Goal: Transaction & Acquisition: Purchase product/service

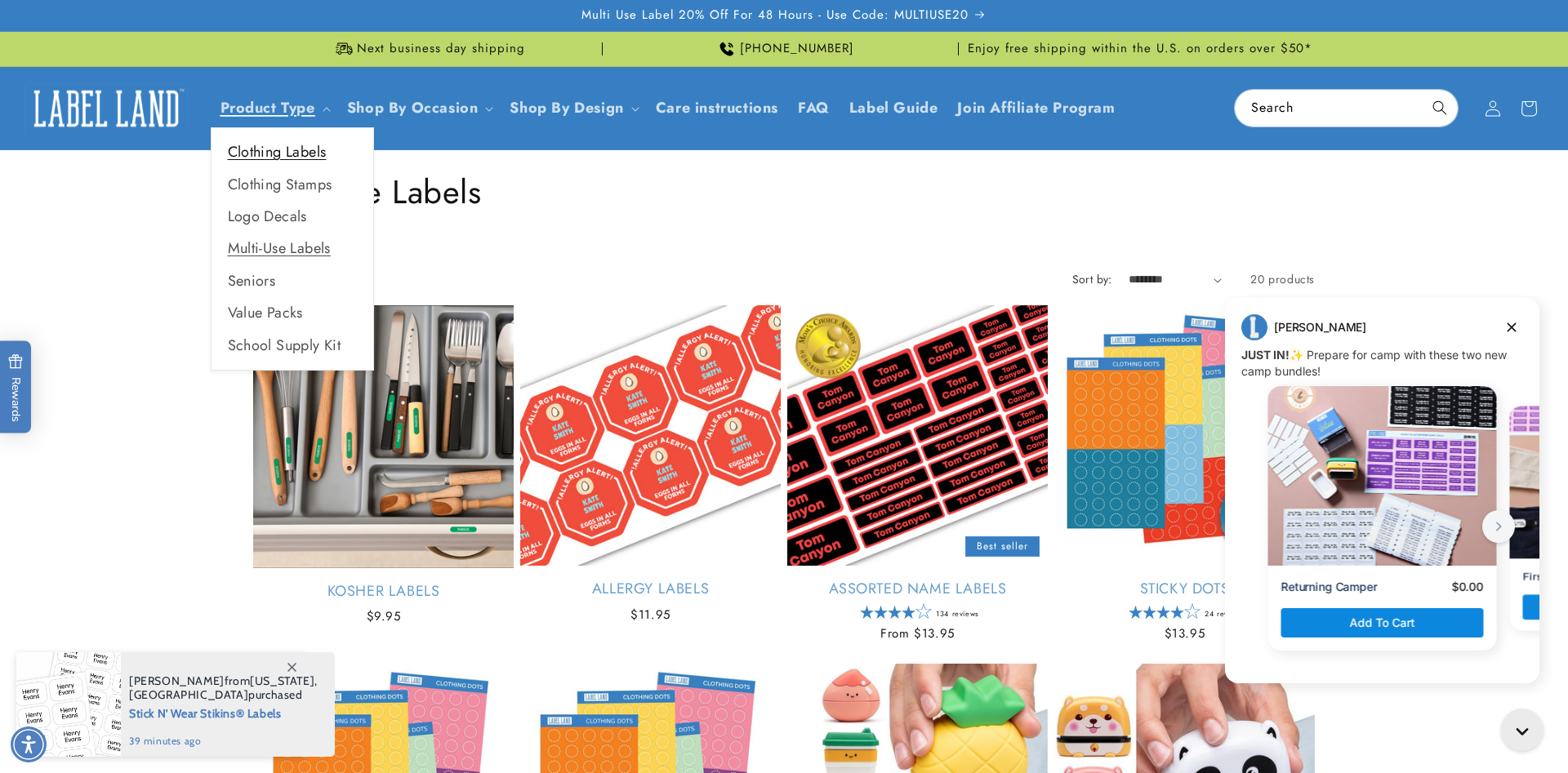
click at [262, 156] on link "Clothing Labels" at bounding box center [292, 152] width 161 height 31
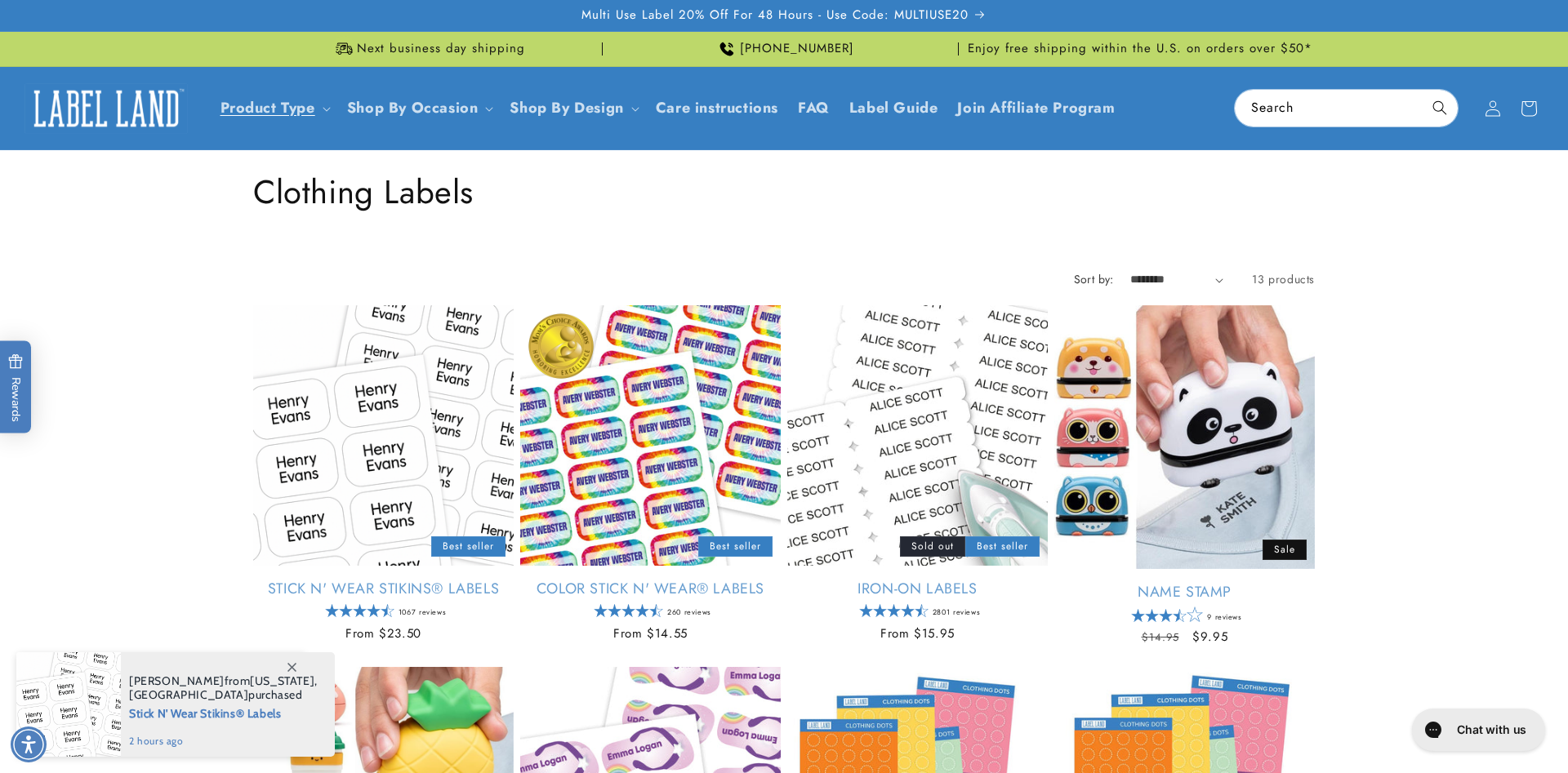
scroll to position [83, 0]
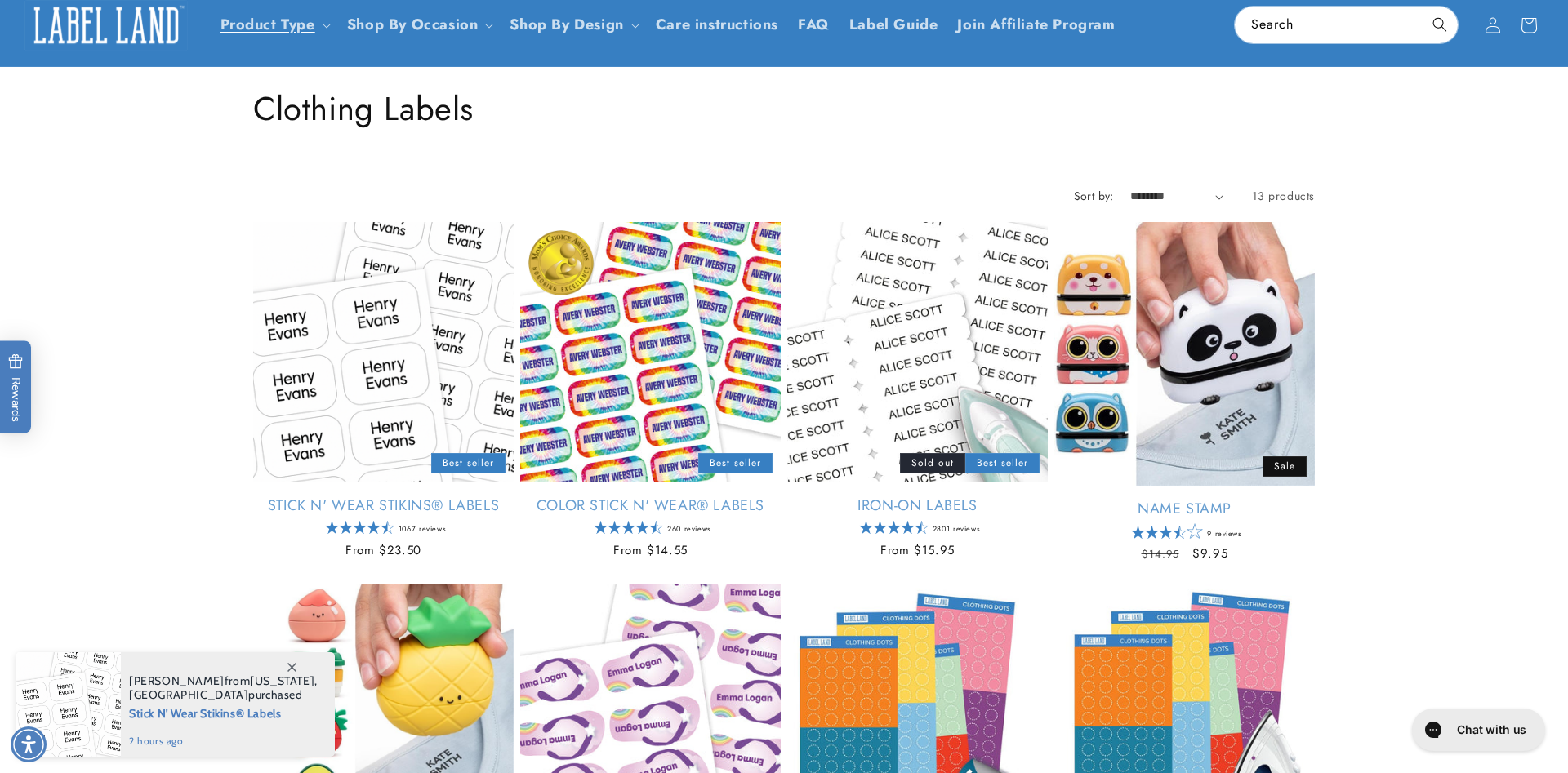
click at [391, 496] on link "Stick N' Wear Stikins® Labels" at bounding box center [383, 506] width 261 height 19
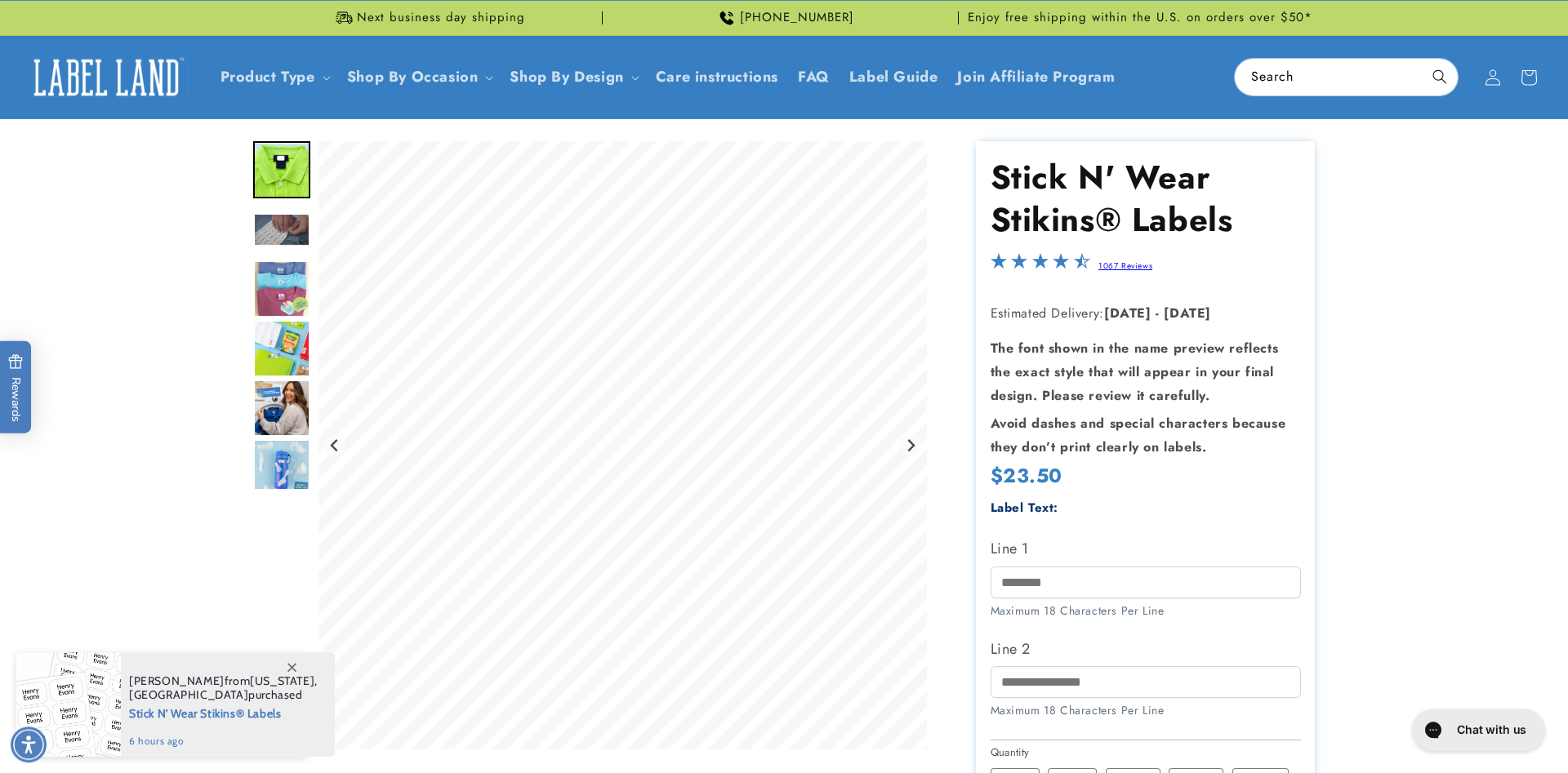
scroll to position [166, 0]
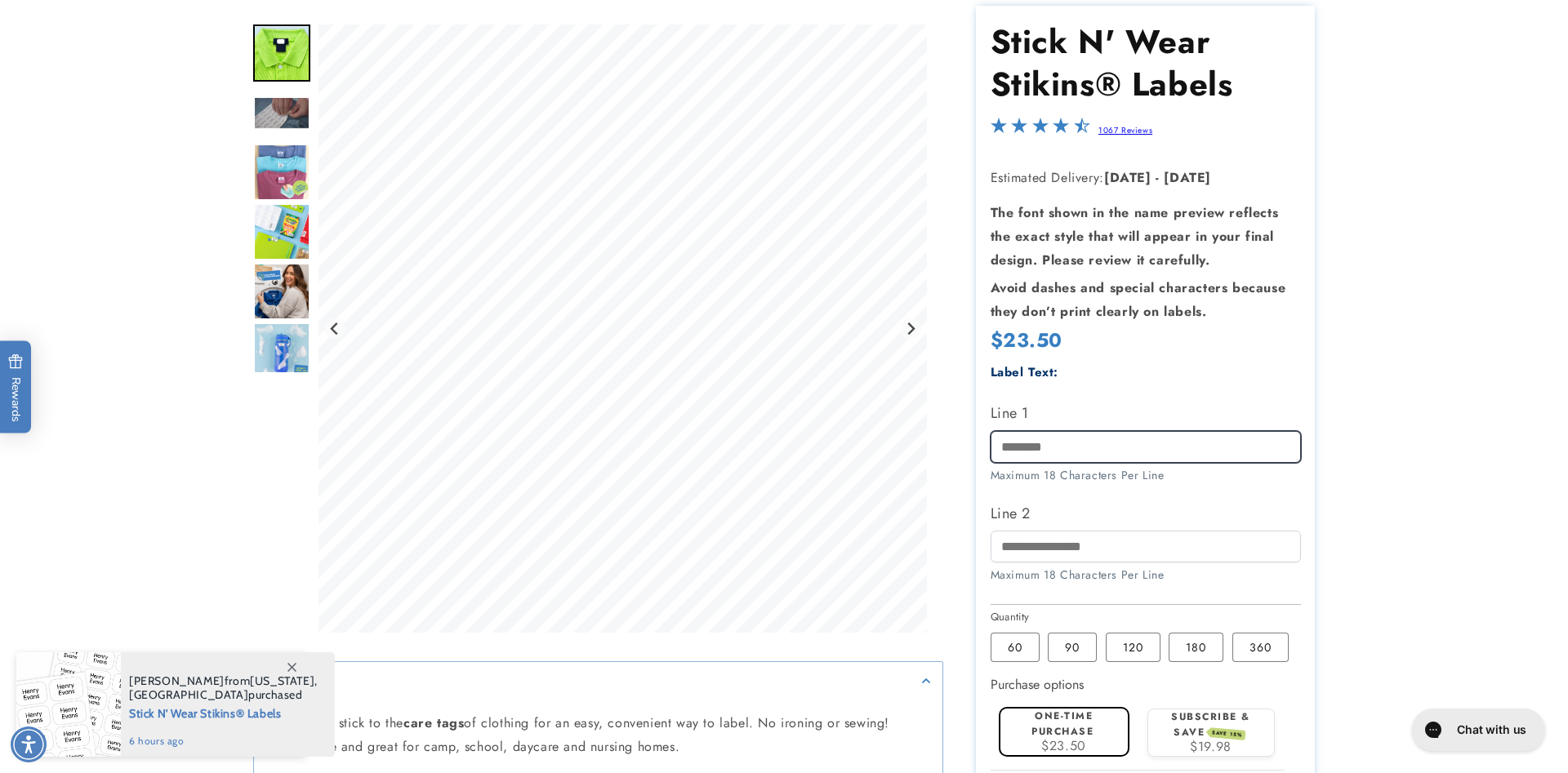
click at [1079, 455] on input "Line 1" at bounding box center [1145, 447] width 310 height 31
drag, startPoint x: 1096, startPoint y: 449, endPoint x: 948, endPoint y: 436, distance: 148.6
click at [990, 436] on input "******" at bounding box center [1145, 447] width 310 height 31
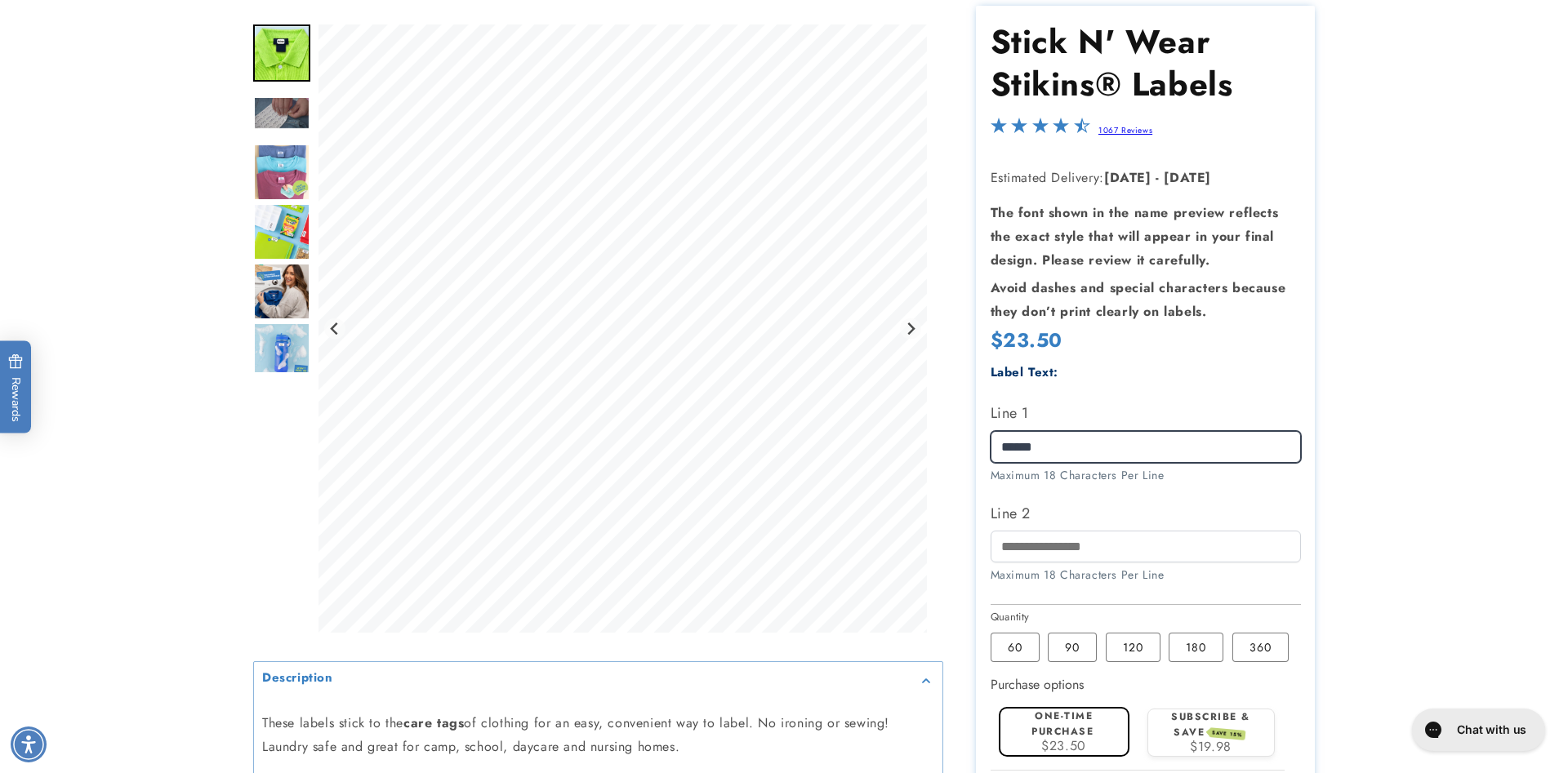
type input "******"
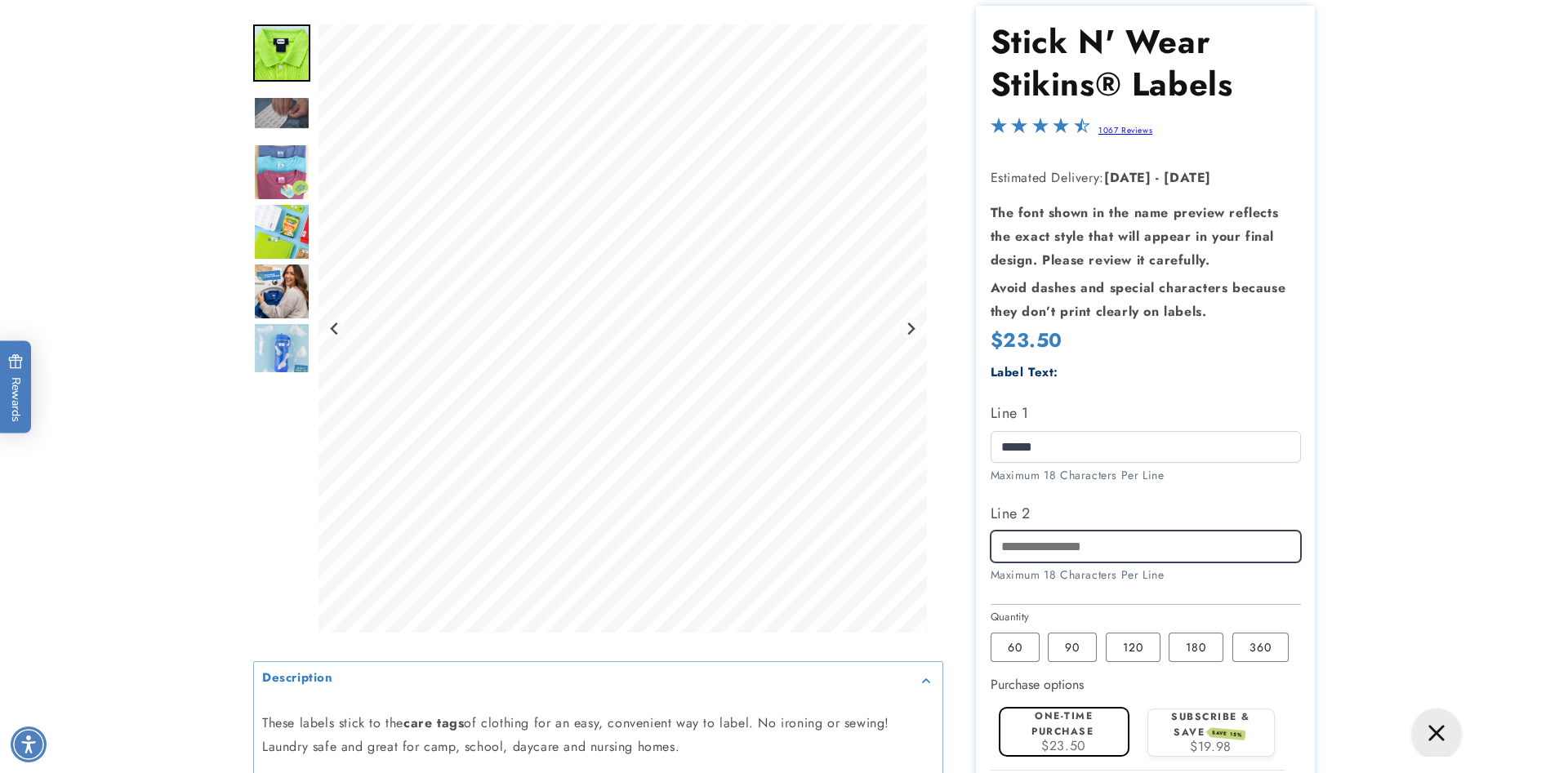
click at [1024, 545] on input "Line 2" at bounding box center [1145, 546] width 310 height 31
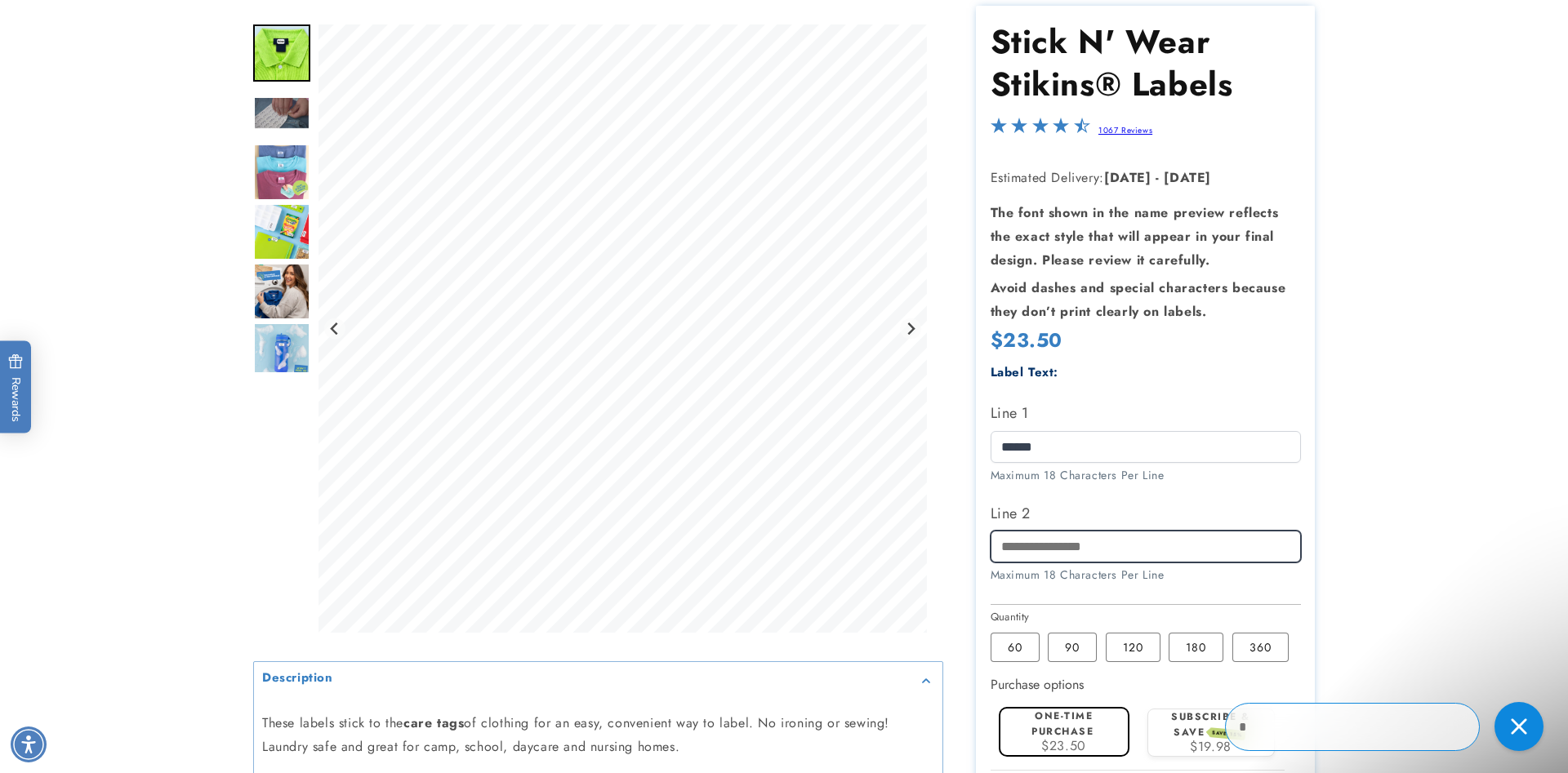
scroll to position [0, 0]
type input "**********"
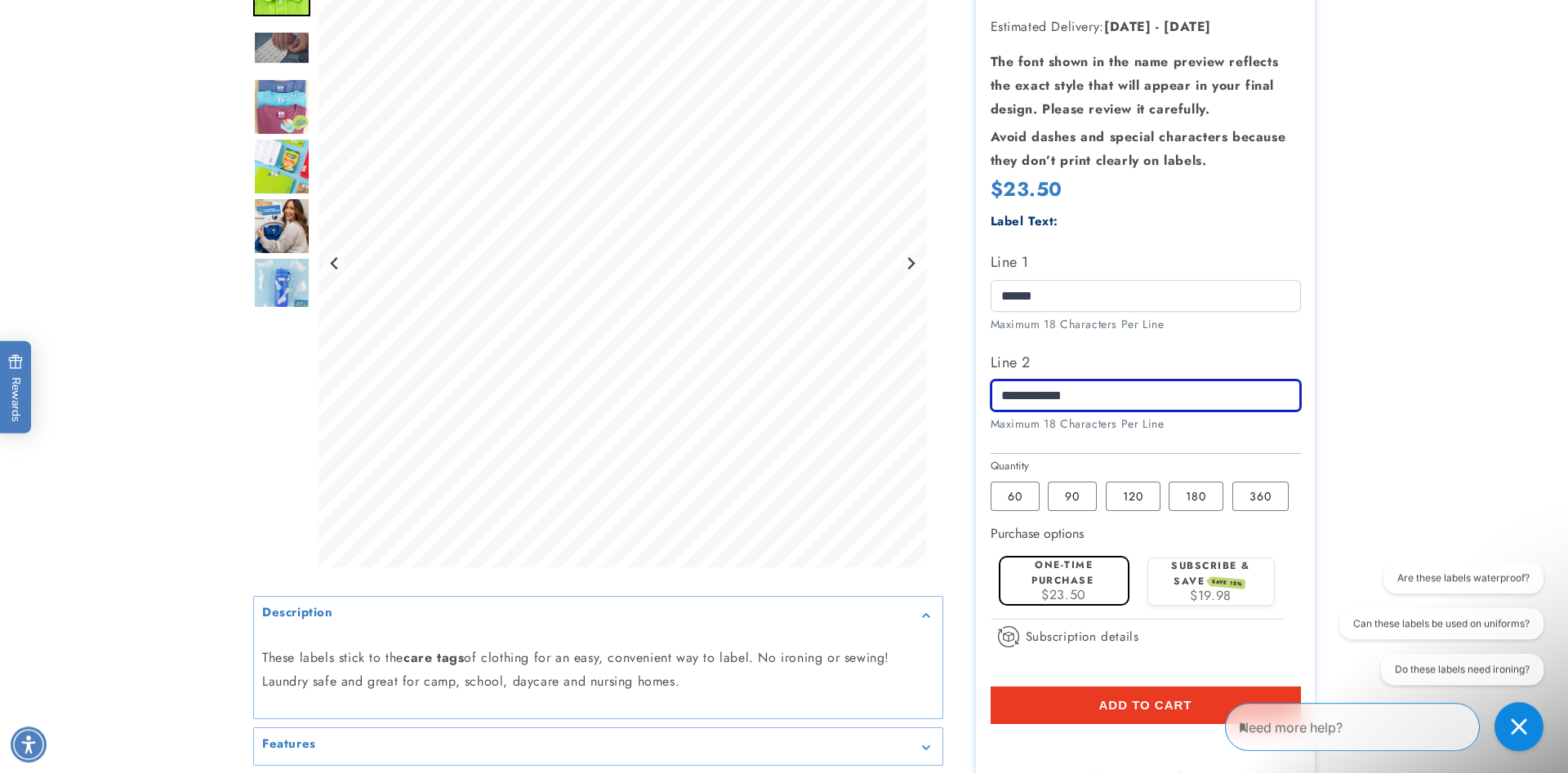
scroll to position [333, 0]
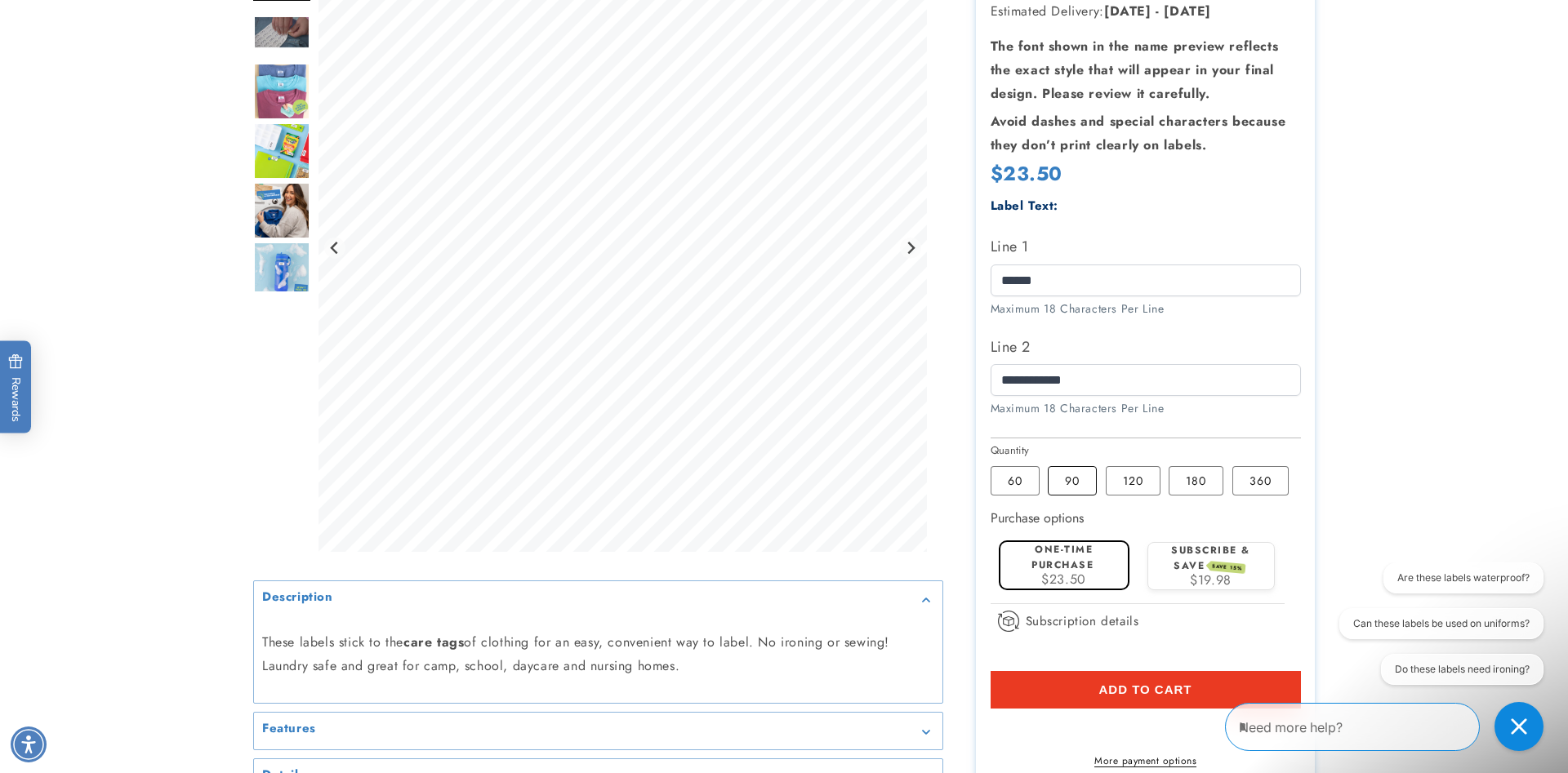
click at [1080, 478] on label "90 Variant sold out or unavailable" at bounding box center [1071, 480] width 49 height 30
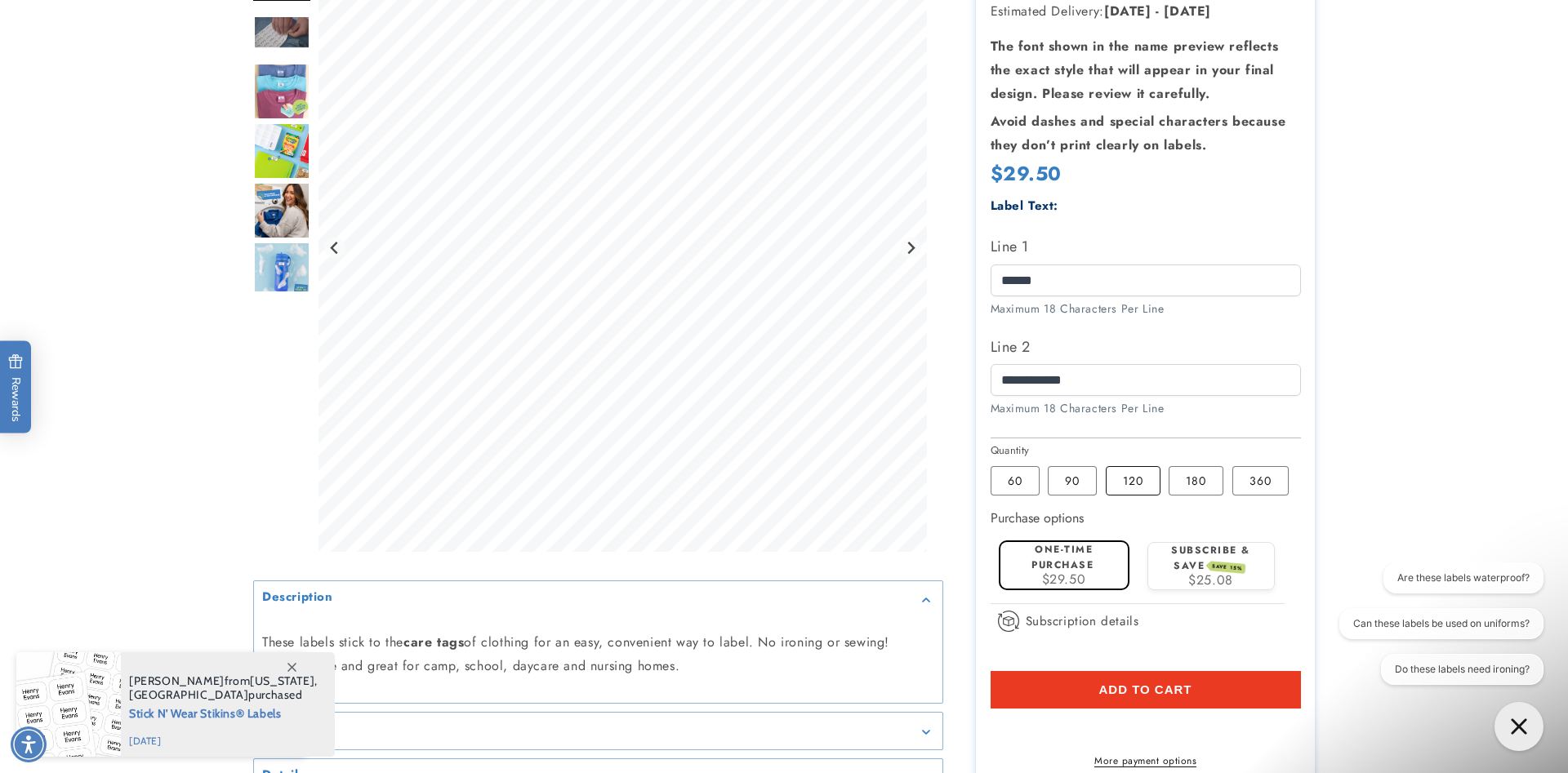
click at [1134, 488] on label "120 Variant sold out or unavailable" at bounding box center [1133, 480] width 54 height 30
click at [1205, 489] on label "180 Variant sold out or unavailable" at bounding box center [1196, 480] width 54 height 30
click at [1137, 473] on label "120 Variant sold out or unavailable" at bounding box center [1133, 480] width 54 height 30
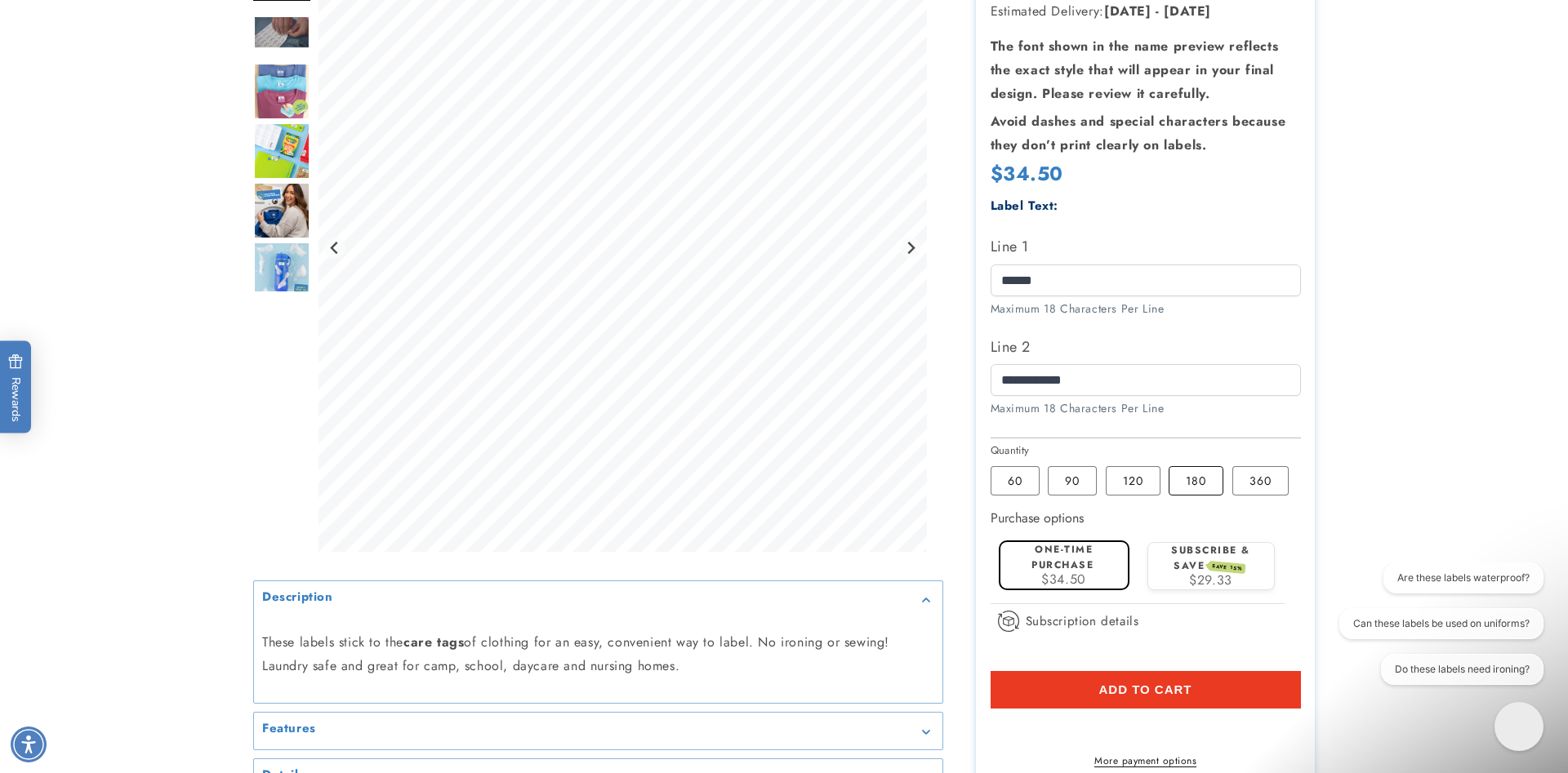
click at [1186, 495] on label "180 Variant sold out or unavailable" at bounding box center [1196, 480] width 54 height 30
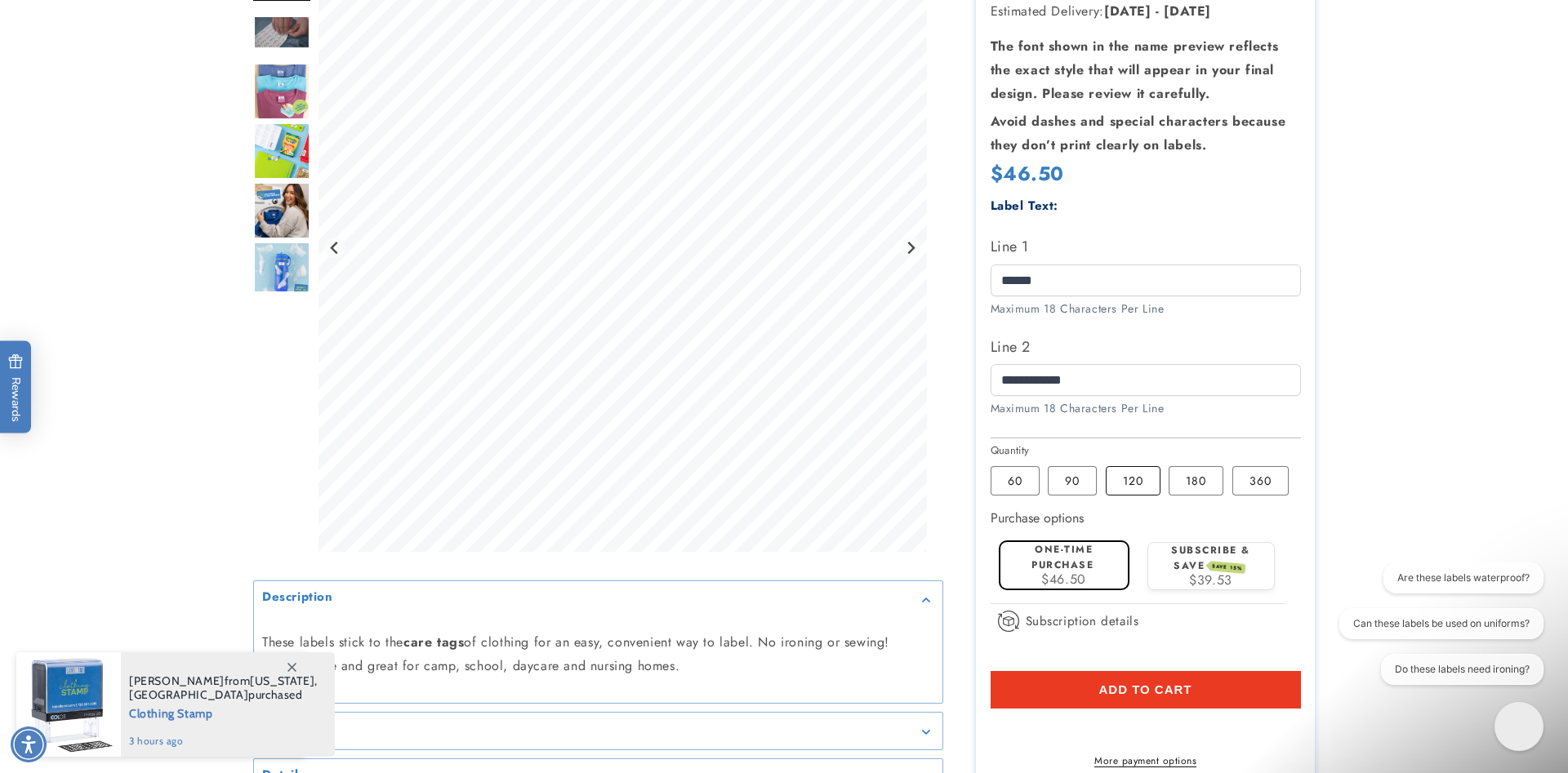
click at [1132, 482] on label "120 Variant sold out or unavailable" at bounding box center [1133, 480] width 54 height 30
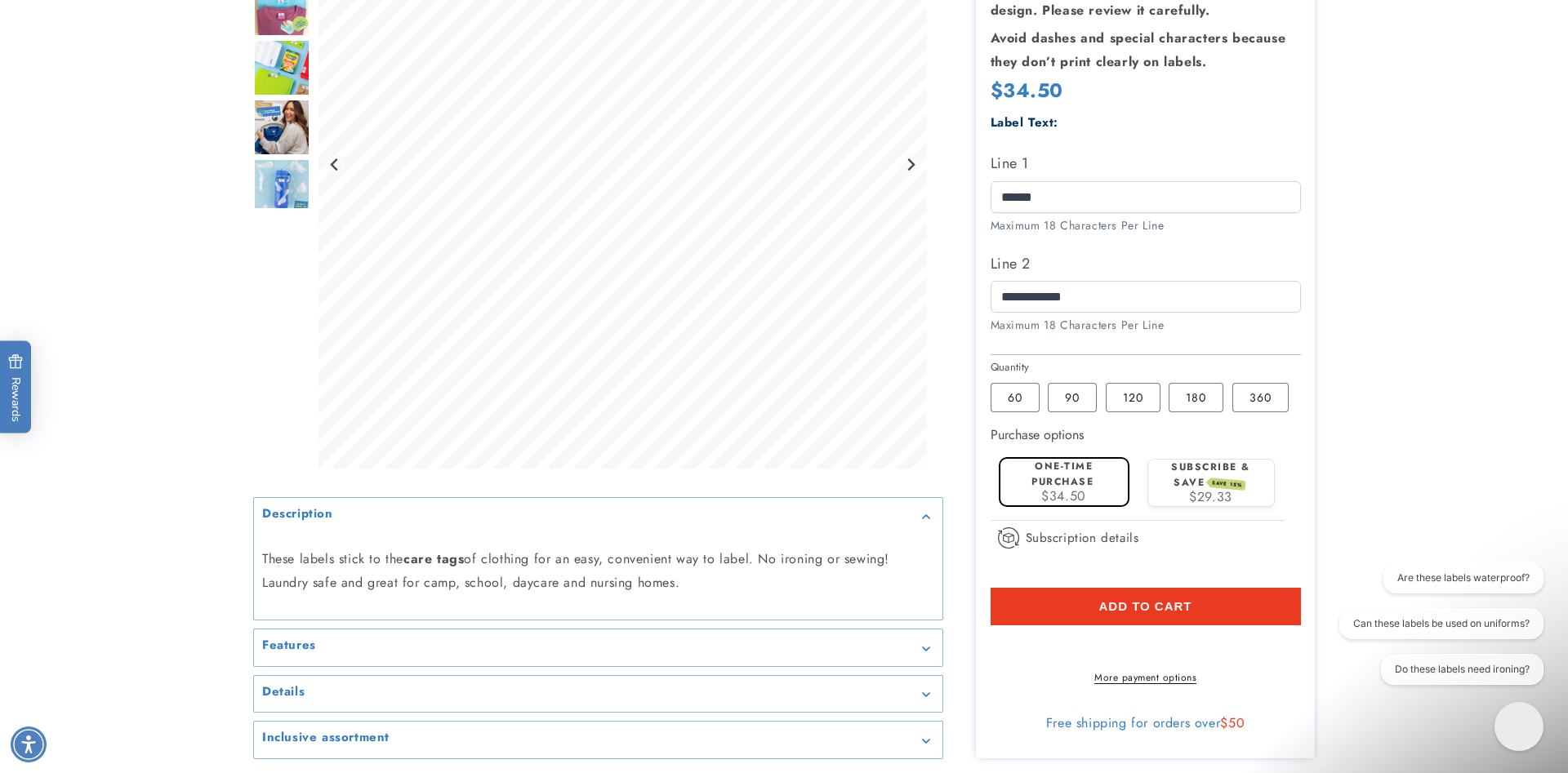
click at [1177, 614] on span "Add to cart" at bounding box center [1145, 606] width 94 height 14
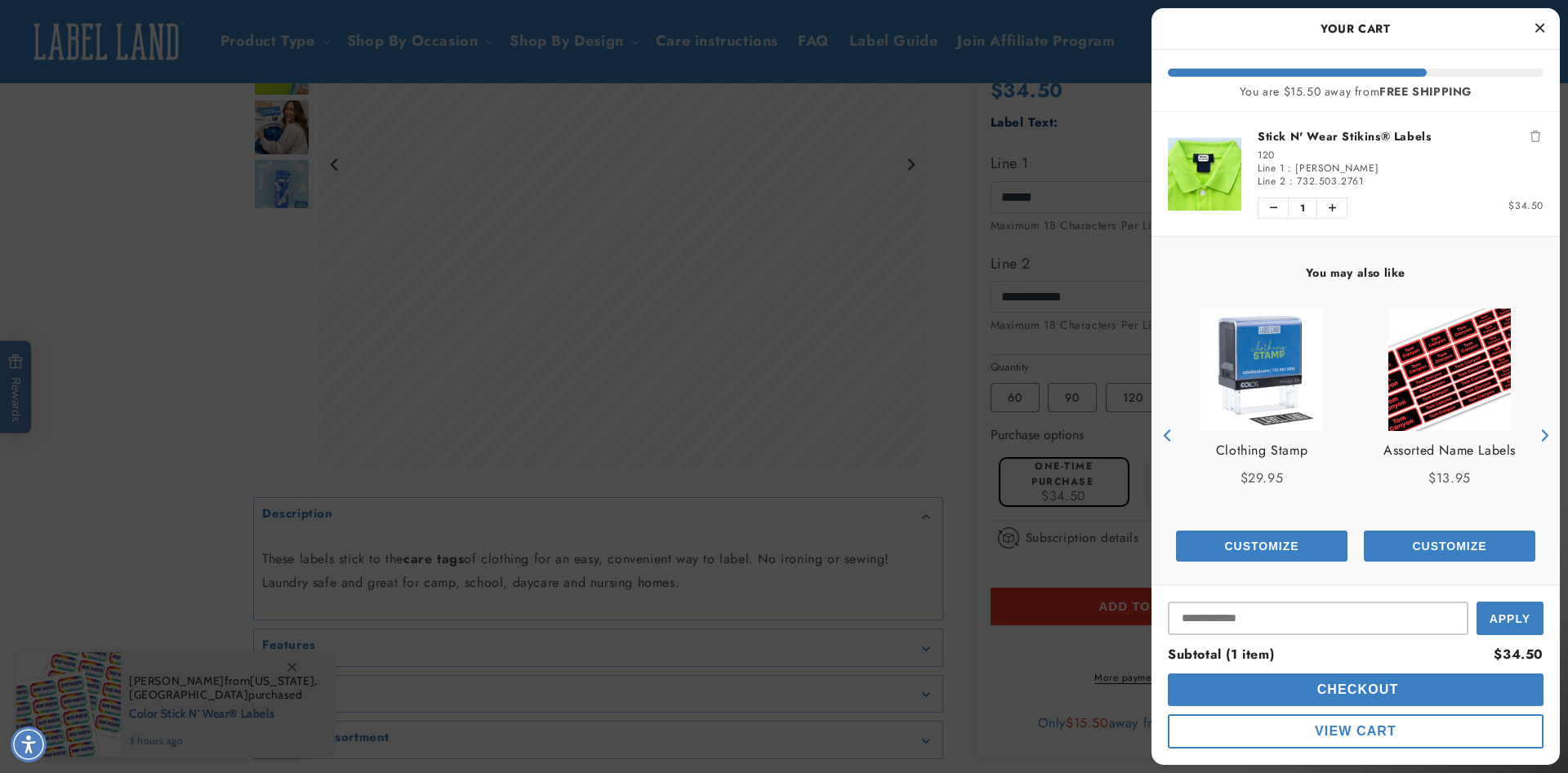
click at [1346, 688] on span "Checkout" at bounding box center [1356, 689] width 86 height 14
